Goal: Task Accomplishment & Management: Manage account settings

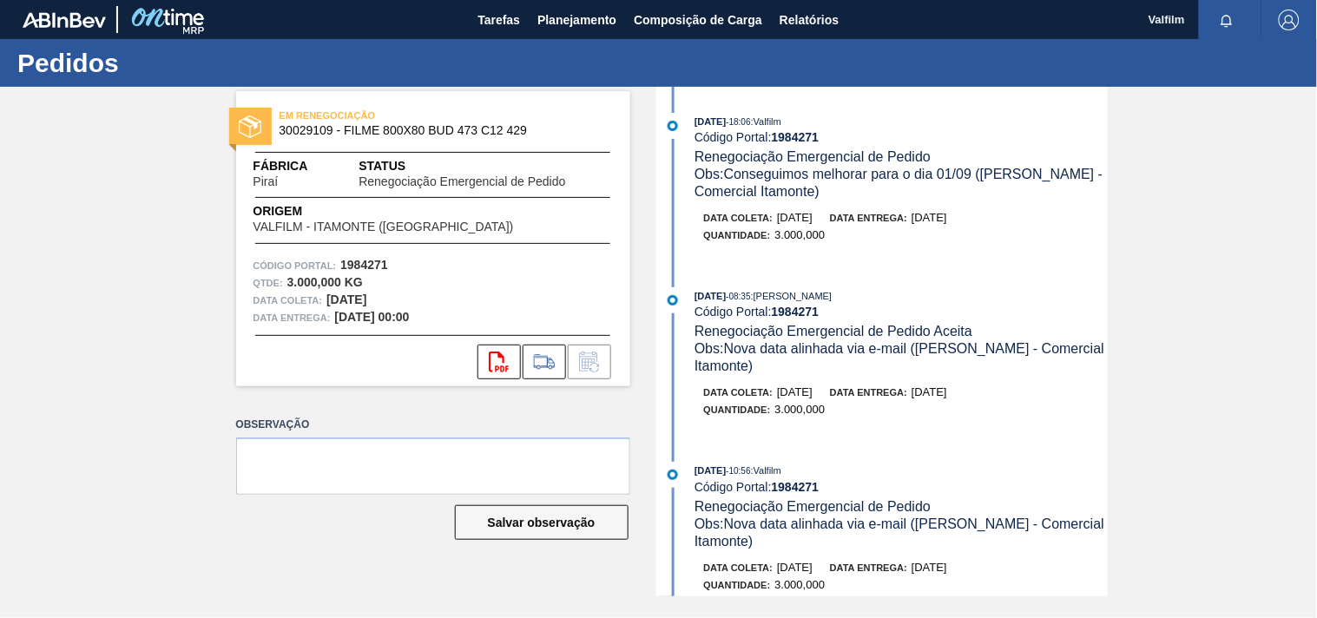
scroll to position [482, 0]
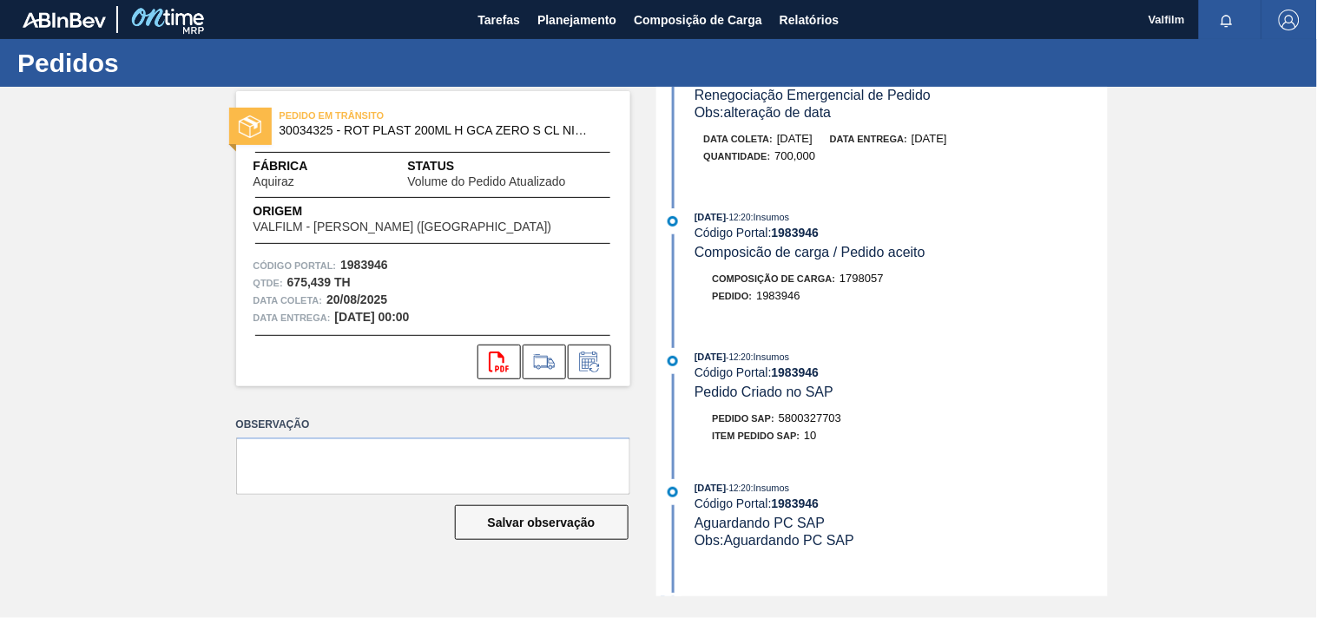
scroll to position [1061, 0]
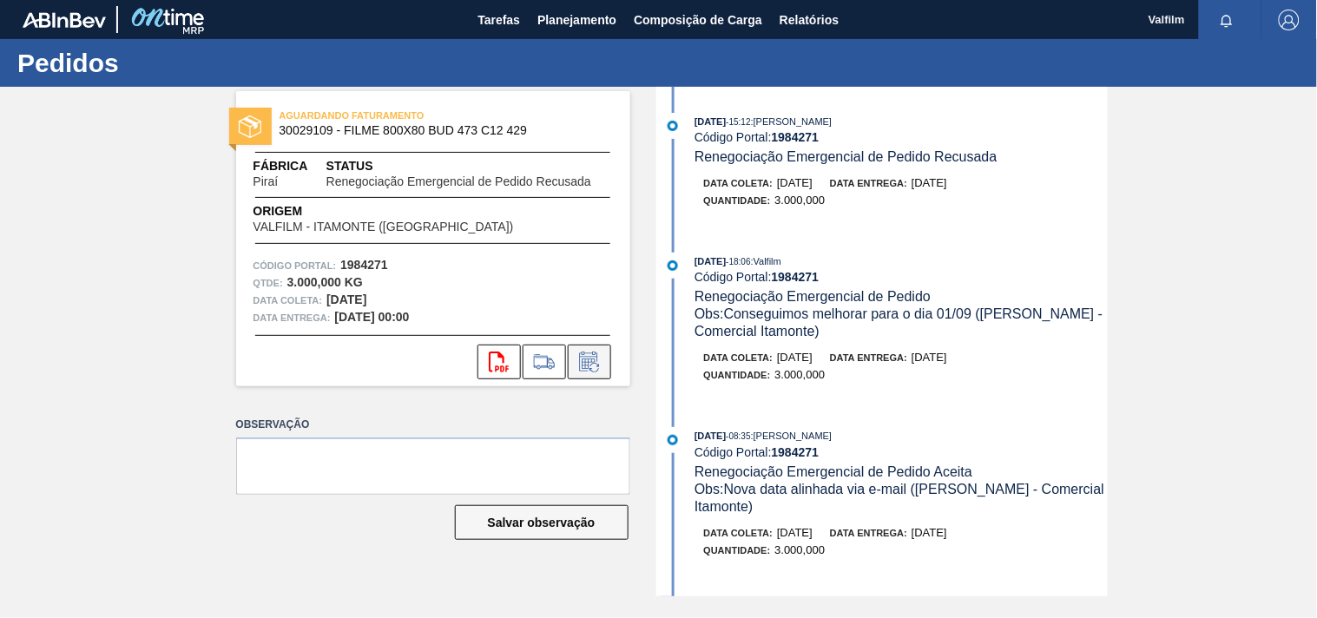
click at [584, 366] on icon at bounding box center [590, 362] width 28 height 21
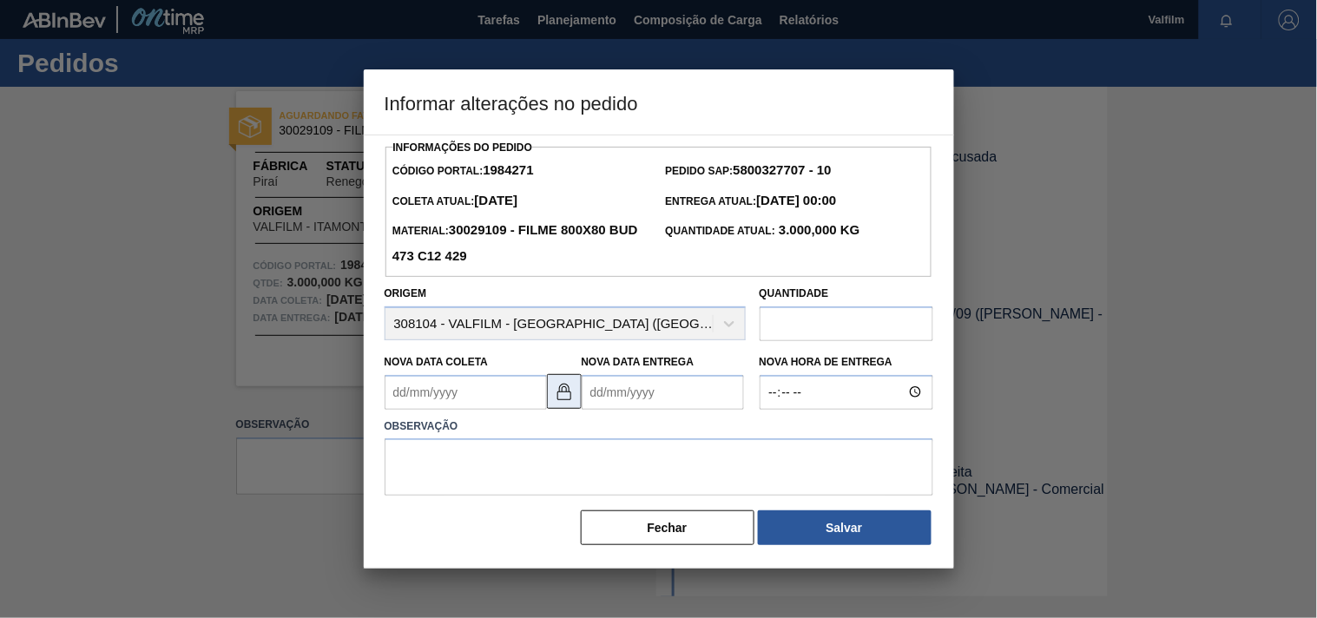
click at [559, 399] on img at bounding box center [564, 391] width 21 height 21
click at [430, 395] on Coleta1984271 "Nova Data Coleta" at bounding box center [466, 392] width 162 height 35
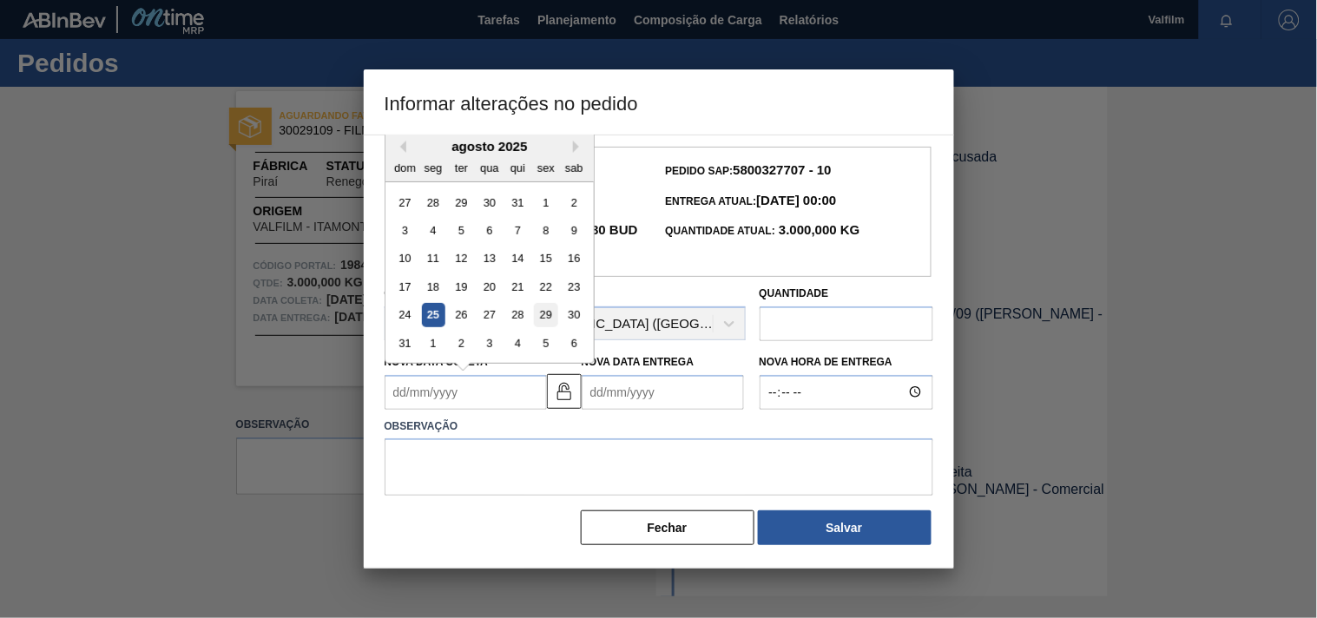
click at [548, 309] on div "29" at bounding box center [545, 314] width 23 height 23
type Coleta1984271 "[DATE]"
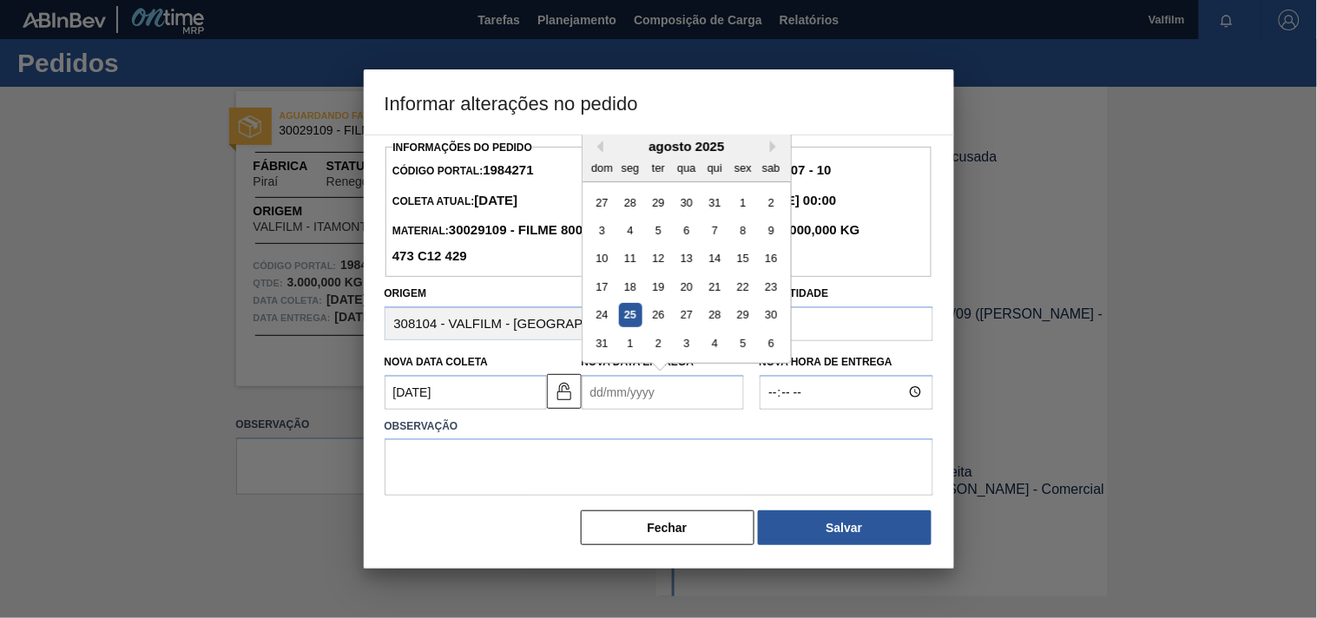
click at [621, 397] on Entrega1984271 "Nova Data Entrega" at bounding box center [663, 392] width 162 height 35
click at [769, 310] on div "30" at bounding box center [770, 314] width 23 height 23
type Entrega1984271 "[DATE]"
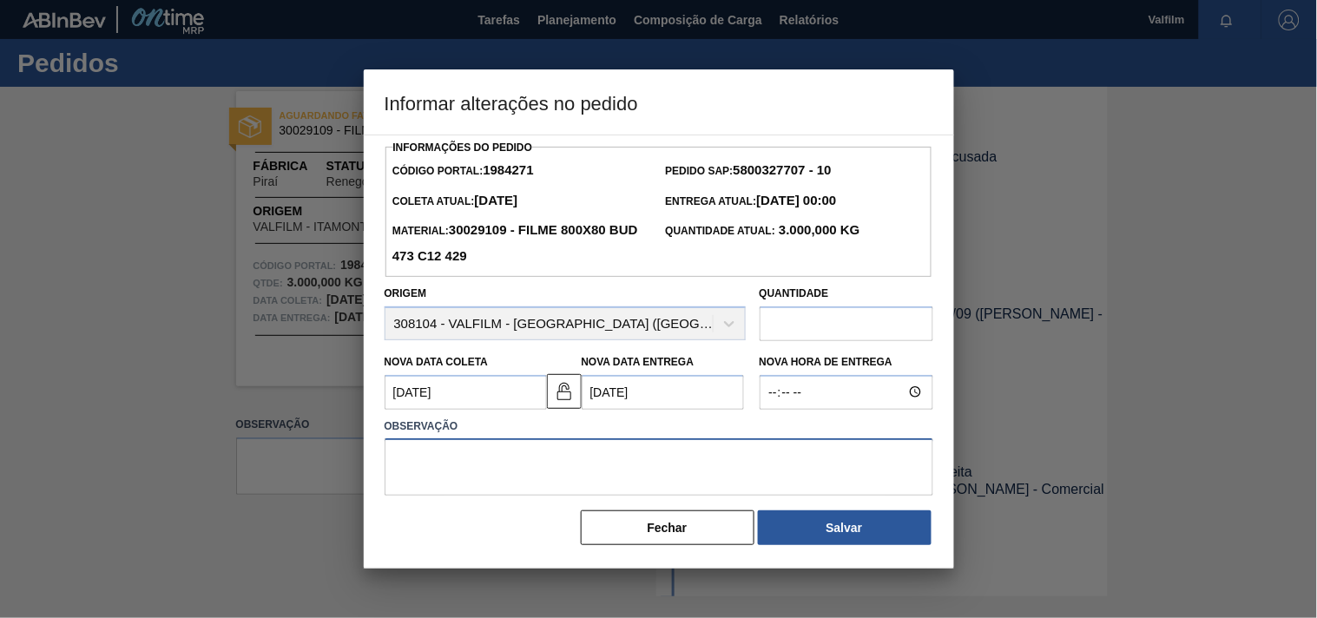
click at [567, 466] on textarea at bounding box center [659, 467] width 549 height 57
type textarea "A"
type textarea "Data alinhada por telefone. (Karine - Comercial Itamonte)"
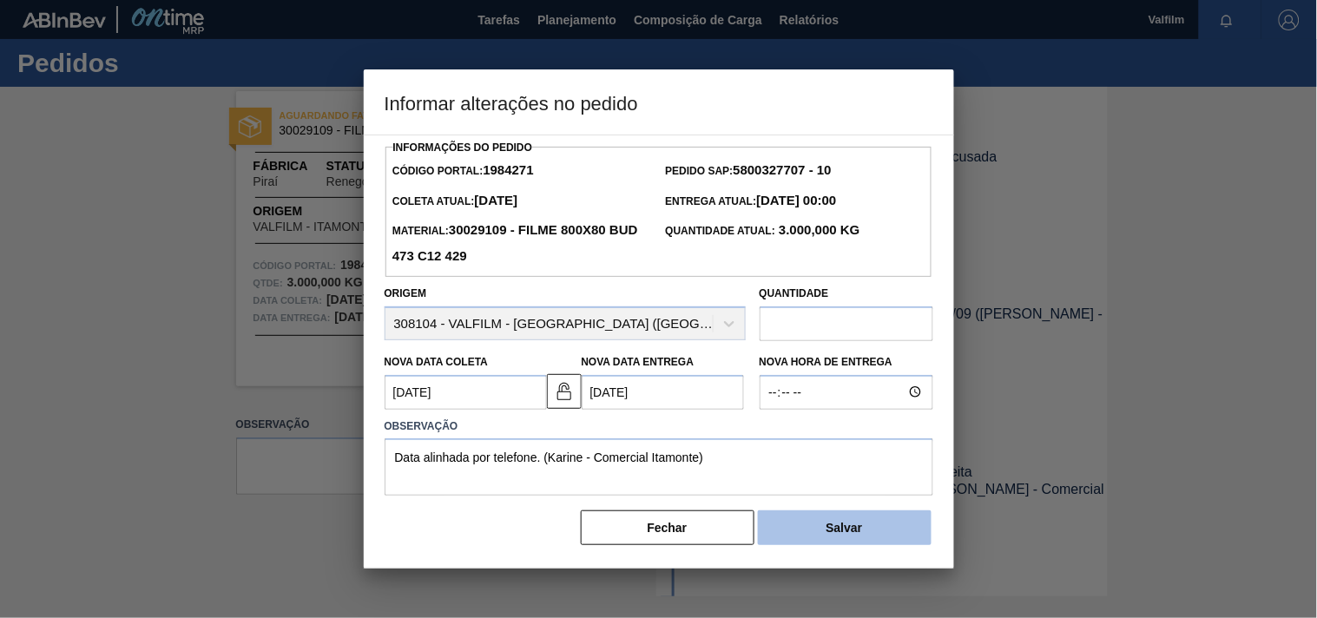
click at [855, 525] on button "Salvar" at bounding box center [845, 528] width 174 height 35
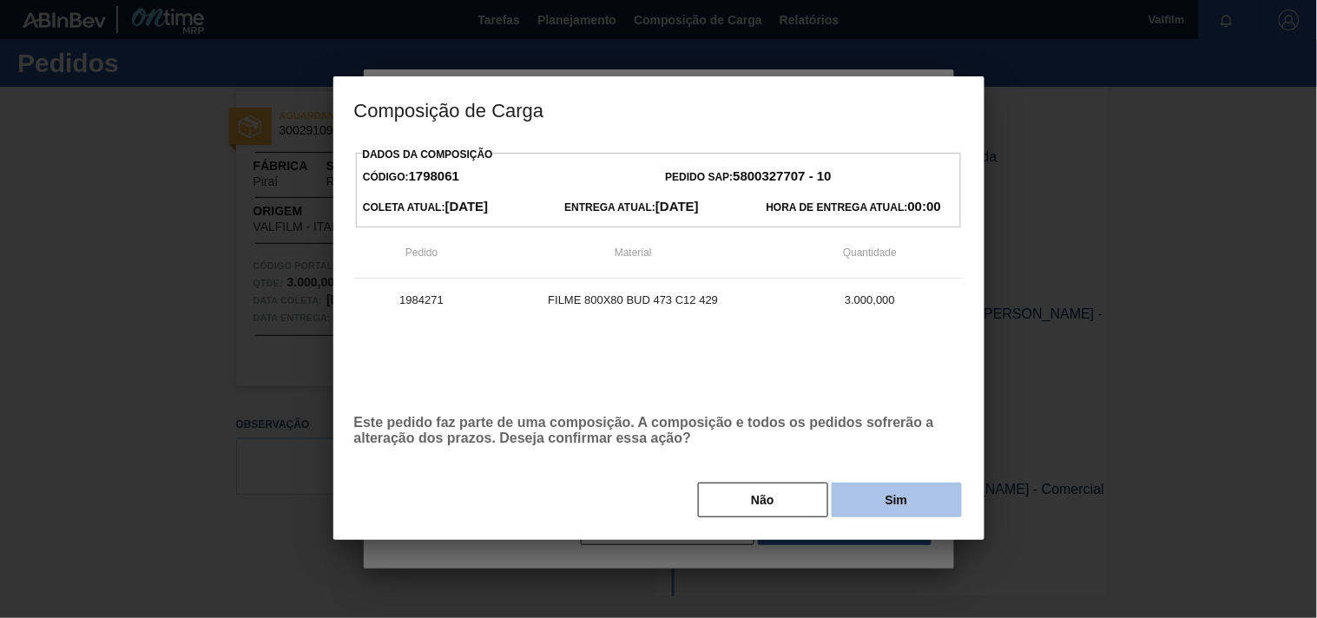
click at [887, 507] on button "Sim" at bounding box center [897, 500] width 130 height 35
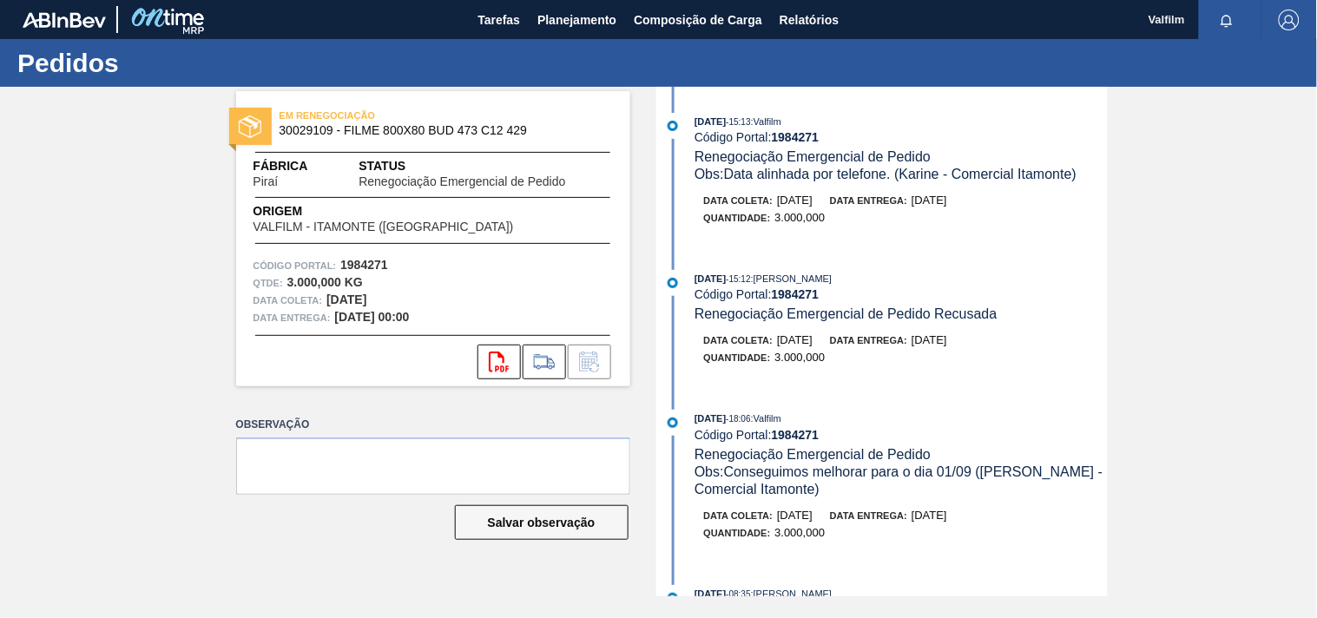
click at [1204, 356] on div "EM RENEGOCIAÇÃO 30029109 - FILME 800X80 BUD 473 C12 429 Fábrica Piraí Status Re…" at bounding box center [658, 342] width 1317 height 510
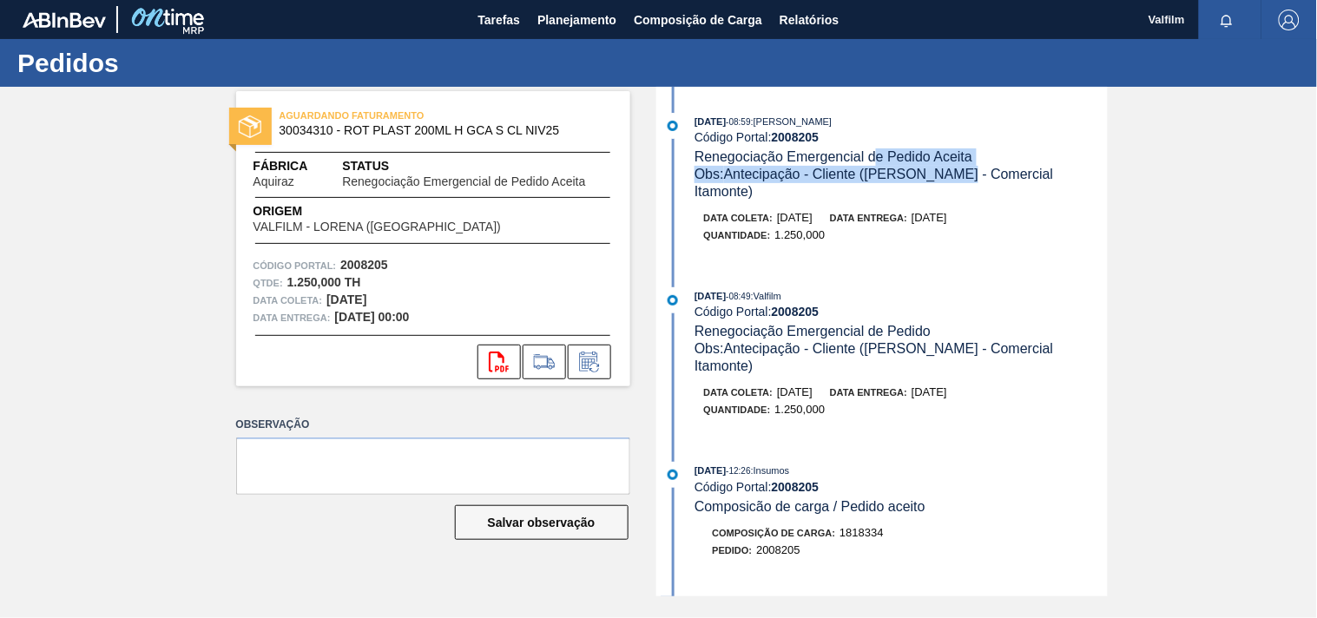
drag, startPoint x: 908, startPoint y: 168, endPoint x: 960, endPoint y: 175, distance: 51.8
click at [954, 175] on div "19/08/2025 - 08:59 : MATHEUS FARIA LIMA DA SILVA Código Portal: 2008205 Renegoc…" at bounding box center [901, 157] width 413 height 88
click at [960, 175] on span "Obs: Antecipação - Cliente (Ana Carolina - Comercial Itamonte)" at bounding box center [876, 183] width 363 height 32
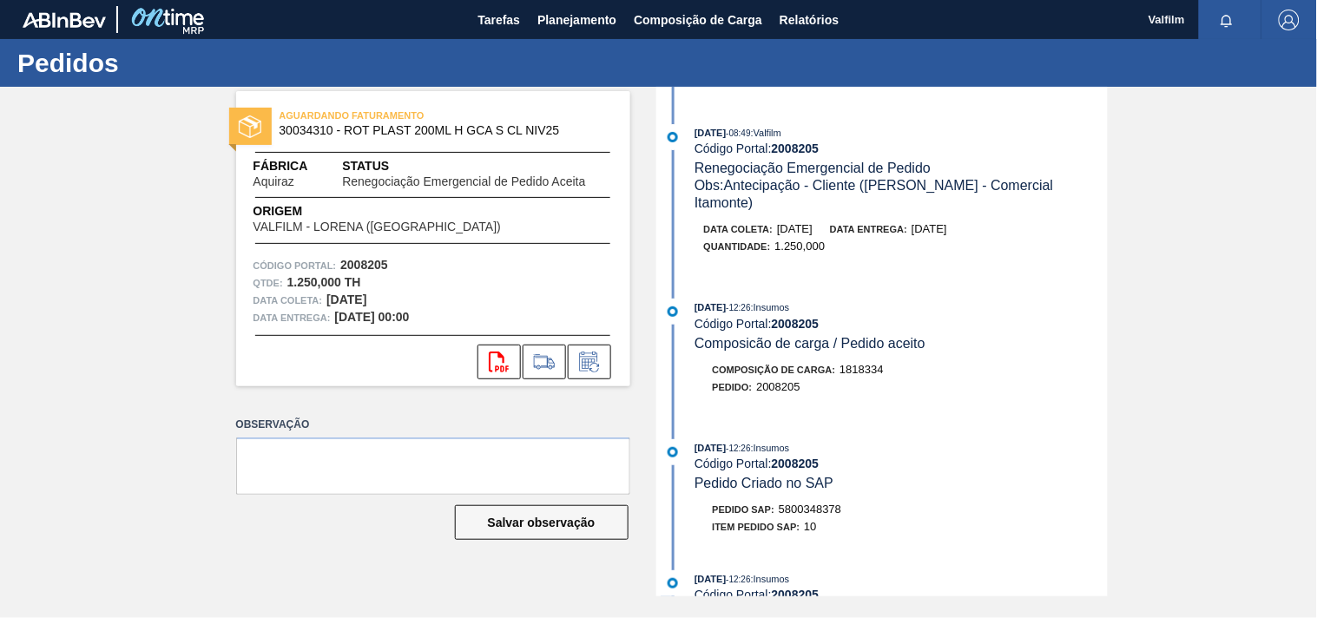
scroll to position [193, 0]
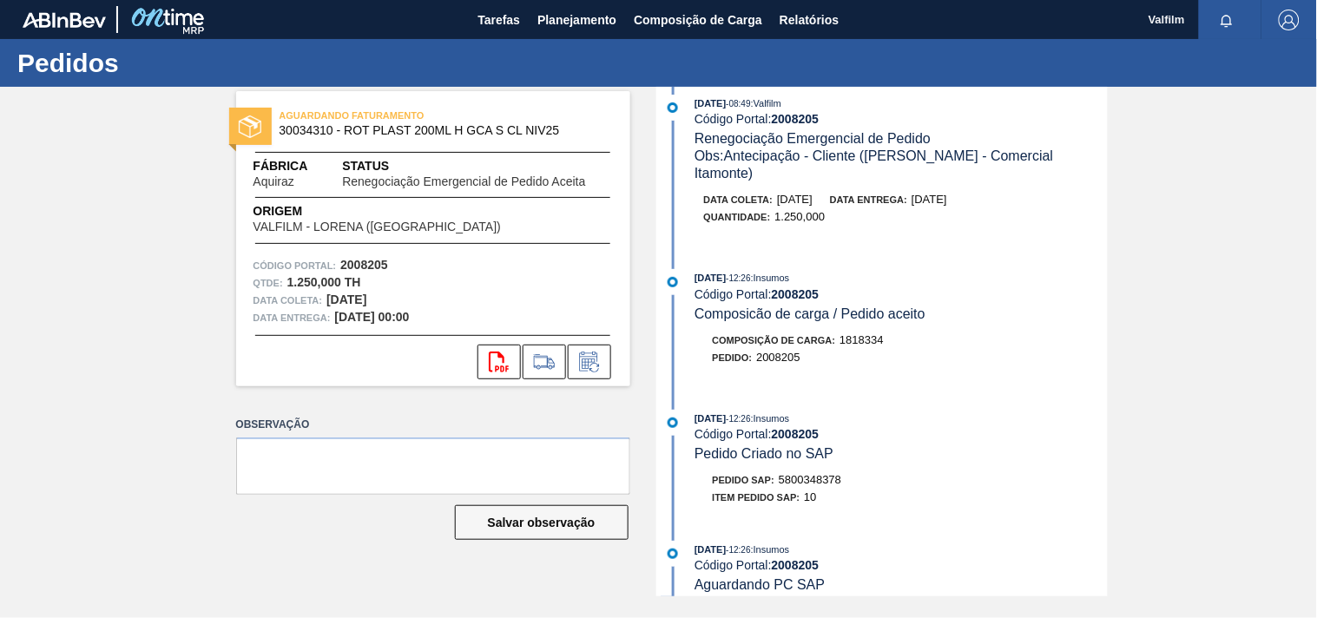
click at [799, 441] on div "15/08/2025 - 12:26 : Insumos Código Portal: 2008205 Pedido Criado no SAP Pedido…" at bounding box center [884, 462] width 447 height 105
click at [802, 473] on span "5800348378" at bounding box center [810, 479] width 63 height 13
copy span "5800348378"
